Goal: Contribute content: Contribute content

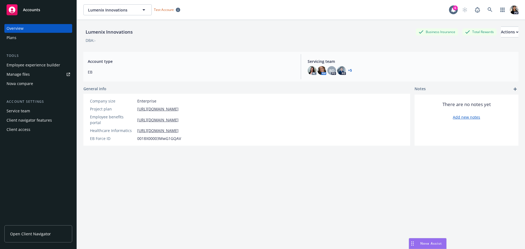
click at [48, 65] on div "Employee experience builder" at bounding box center [34, 65] width 54 height 9
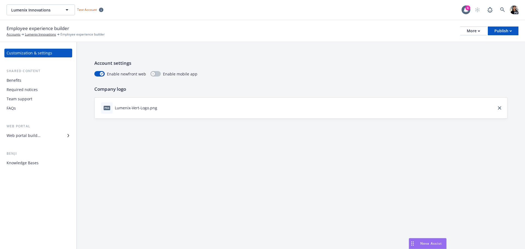
click at [28, 163] on div "Knowledge Bases" at bounding box center [23, 163] width 32 height 9
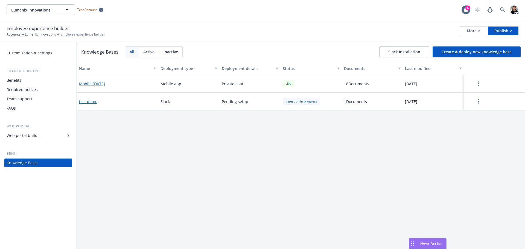
click at [487, 52] on button "Create & deploy new knowledge base" at bounding box center [477, 51] width 88 height 11
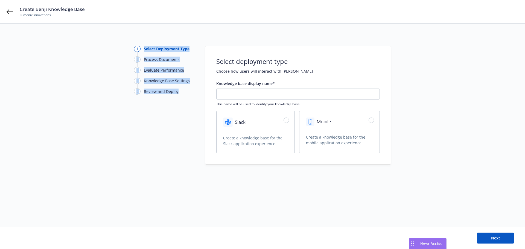
drag, startPoint x: 162, startPoint y: 80, endPoint x: 162, endPoint y: 87, distance: 7.1
click at [140, 49] on div "1 Select Deployment Type 2 Process Documents 3 Evaluate Performance 4 Knowledge…" at bounding box center [164, 72] width 60 height 53
click at [162, 87] on div "4 Knowledge Base Settings" at bounding box center [164, 83] width 60 height 11
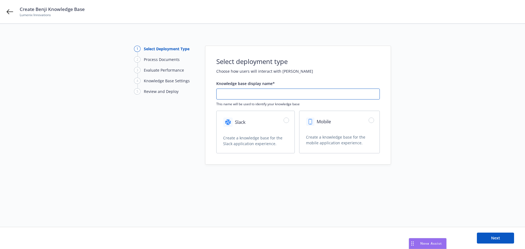
click at [251, 94] on input "text" at bounding box center [298, 94] width 163 height 10
type input "test"
click at [287, 121] on input "radio" at bounding box center [286, 120] width 5 height 5
radio input "true"
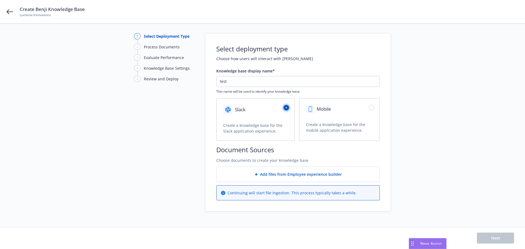
scroll to position [14, 0]
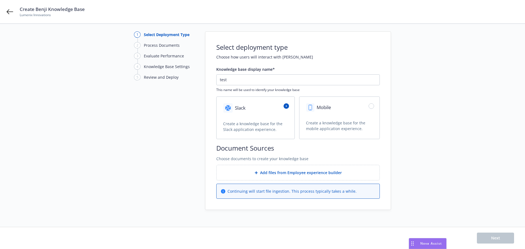
click at [281, 165] on div "Add files from Employee experience builder" at bounding box center [298, 172] width 163 height 15
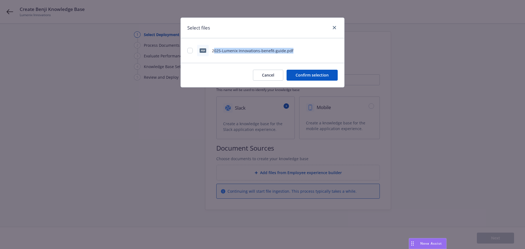
drag, startPoint x: 214, startPoint y: 51, endPoint x: 295, endPoint y: 52, distance: 81.2
click at [295, 52] on div "pdf 2025-Lumenix Innovations-benefit-guide.pdf" at bounding box center [262, 50] width 150 height 11
click at [191, 50] on input "checkbox" at bounding box center [189, 50] width 5 height 5
checkbox input "true"
click at [316, 77] on button "Confirm selection" at bounding box center [312, 75] width 51 height 11
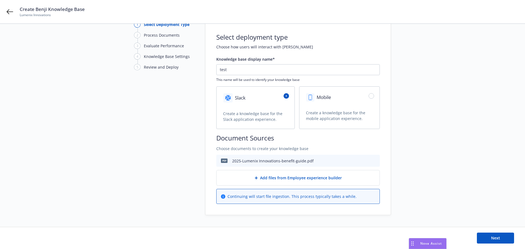
scroll to position [30, 0]
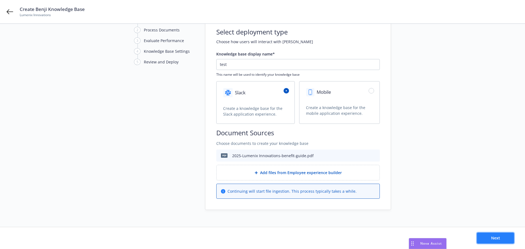
click at [496, 238] on span "Next" at bounding box center [495, 237] width 9 height 5
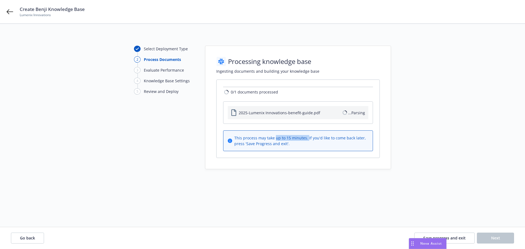
drag, startPoint x: 307, startPoint y: 138, endPoint x: 276, endPoint y: 136, distance: 31.0
click at [276, 136] on span "This process may take up to 15 minutes. If you'd like to come back later, press…" at bounding box center [301, 140] width 134 height 11
click at [306, 172] on div "Select Deployment Type 2 Process Documents 3 Evaluate Performance 4 Knowledge B…" at bounding box center [262, 128] width 525 height 208
drag, startPoint x: 185, startPoint y: 68, endPoint x: 144, endPoint y: 69, distance: 41.0
click at [144, 69] on div "3 Evaluate Performance" at bounding box center [164, 70] width 60 height 6
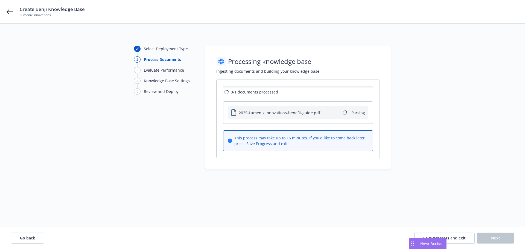
click at [165, 78] on div "Knowledge Base Settings" at bounding box center [167, 81] width 46 height 6
drag, startPoint x: 193, startPoint y: 83, endPoint x: 144, endPoint y: 84, distance: 48.4
click at [144, 84] on div "4 Knowledge Base Settings" at bounding box center [164, 83] width 60 height 11
drag, startPoint x: 182, startPoint y: 92, endPoint x: 142, endPoint y: 93, distance: 39.1
click at [142, 93] on div "5 Review and Deploy" at bounding box center [164, 91] width 60 height 6
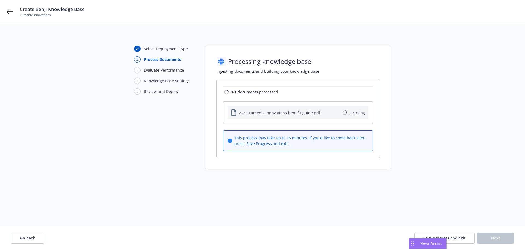
click at [151, 88] on div "4 Knowledge Base Settings" at bounding box center [164, 83] width 60 height 11
drag, startPoint x: 180, startPoint y: 91, endPoint x: 142, endPoint y: 91, distance: 38.3
click at [142, 91] on div "5 Review and Deploy" at bounding box center [164, 91] width 60 height 6
click at [160, 137] on div "Select Deployment Type 2 Process Documents 3 Evaluate Performance 4 Knowledge B…" at bounding box center [164, 108] width 60 height 124
